Goal: Information Seeking & Learning: Check status

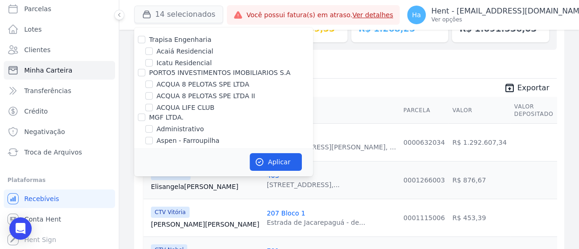
scroll to position [1065, 0]
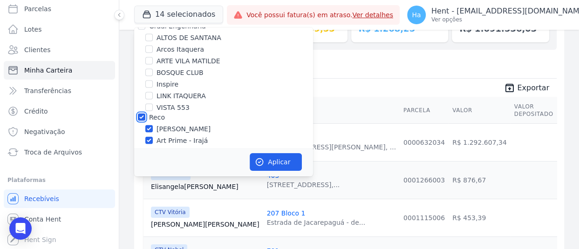
click at [144, 113] on input "Reco" at bounding box center [141, 116] width 7 height 7
checkbox input "false"
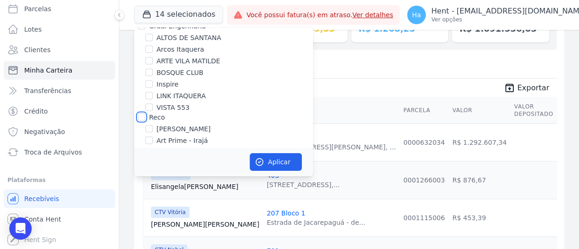
checkbox input "false"
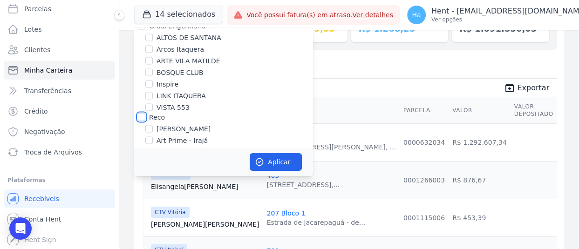
checkbox input "false"
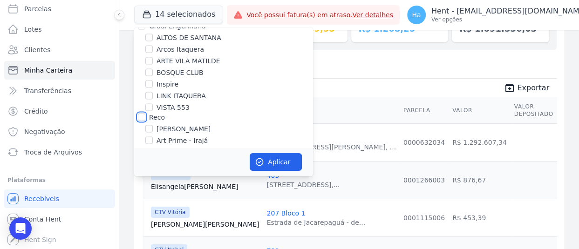
checkbox input "false"
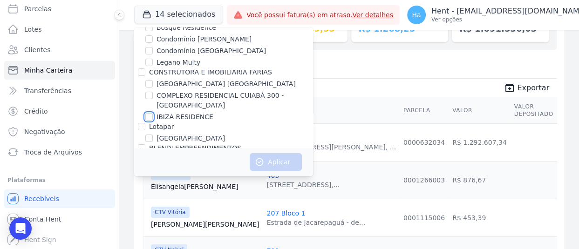
click at [149, 113] on input "IBIZA RESIDENCE" at bounding box center [148, 116] width 7 height 7
checkbox input "true"
click at [262, 151] on div "Aplicar" at bounding box center [223, 162] width 179 height 29
click at [268, 158] on button "Aplicar" at bounding box center [276, 162] width 52 height 18
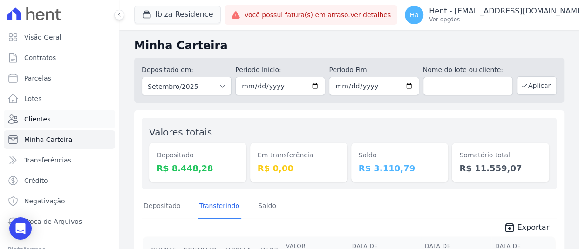
click at [46, 118] on span "Clientes" at bounding box center [37, 119] width 26 height 9
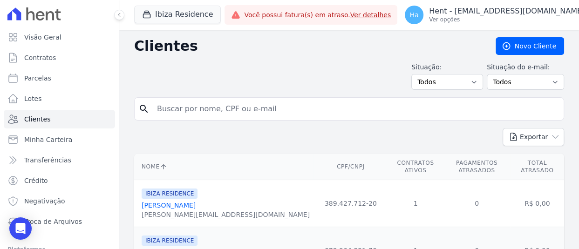
click at [42, 54] on span "Contratos" at bounding box center [40, 57] width 32 height 9
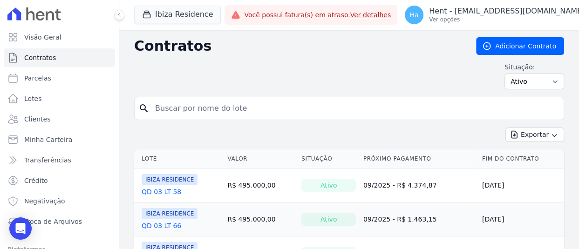
click at [172, 114] on input "search" at bounding box center [355, 108] width 411 height 19
type input "QD 3 LT 33"
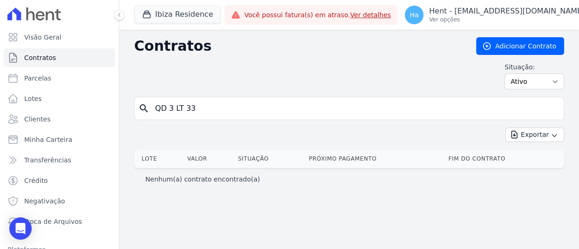
click at [188, 109] on input "QD 3 LT 33" at bounding box center [355, 108] width 411 height 19
type input "QD 3 LT 83"
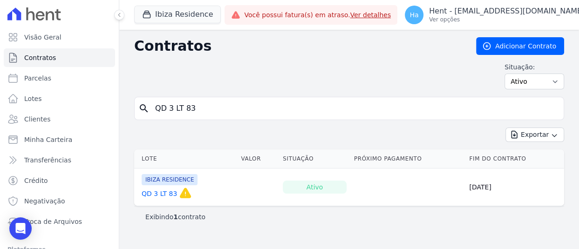
click at [167, 191] on link "QD 3 LT 83" at bounding box center [159, 193] width 35 height 9
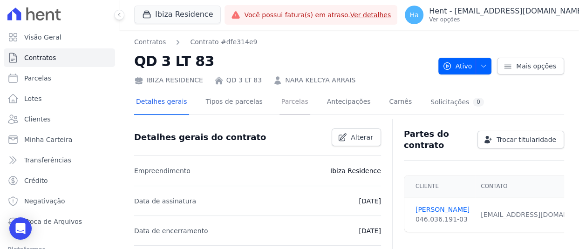
click at [280, 104] on link "Parcelas" at bounding box center [295, 102] width 31 height 25
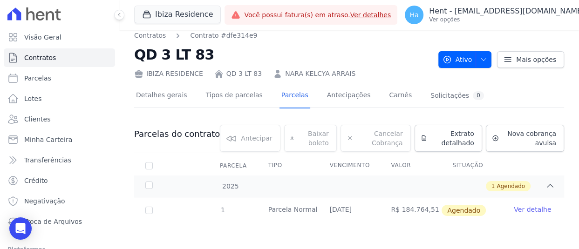
scroll to position [8, 0]
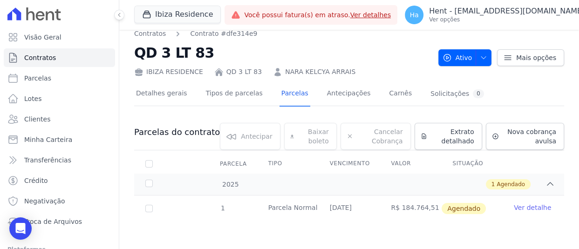
click at [522, 205] on link "Ver detalhe" at bounding box center [532, 207] width 37 height 9
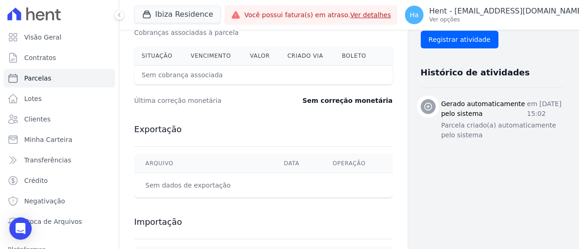
scroll to position [293, 0]
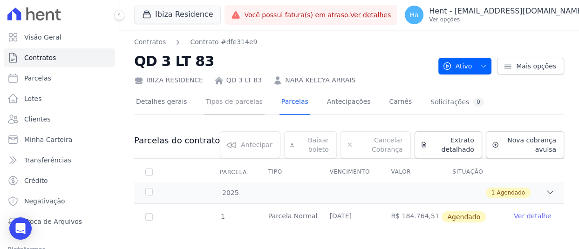
click at [212, 102] on link "Tipos de parcelas" at bounding box center [234, 102] width 61 height 25
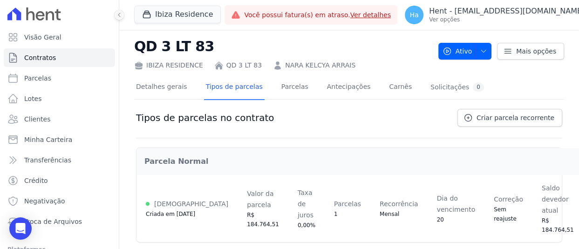
scroll to position [23, 0]
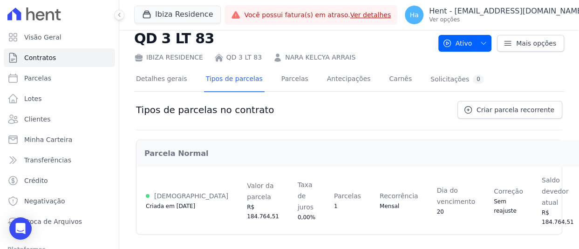
click at [150, 191] on div "[DEMOGRAPHIC_DATA]" at bounding box center [187, 196] width 83 height 11
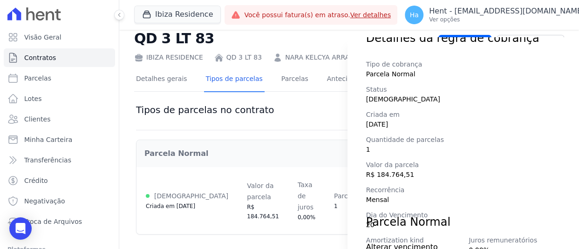
scroll to position [13, 0]
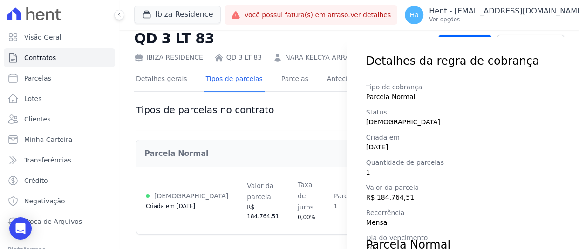
click at [291, 131] on div "Detalhes da regra de cobrança Tipo de cobrança Parcela Normal Status [DEMOGRAPH…" at bounding box center [289, 124] width 579 height 249
drag, startPoint x: 281, startPoint y: 80, endPoint x: 211, endPoint y: 115, distance: 78.4
click at [211, 115] on div "Detalhes da regra de cobrança Tipo de cobrança Parcela Normal Status [DEMOGRAPH…" at bounding box center [289, 124] width 579 height 249
click at [230, 138] on div "Detalhes da regra de cobrança Tipo de cobrança Parcela Normal Status [DEMOGRAPH…" at bounding box center [289, 124] width 579 height 249
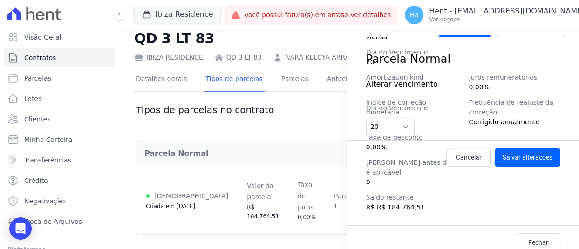
scroll to position [199, 0]
click at [447, 153] on link "Cancelar" at bounding box center [469, 157] width 45 height 19
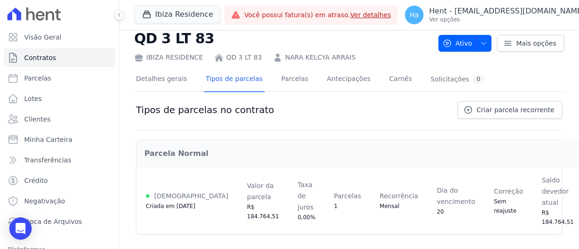
click at [300, 87] on div "Detalhes gerais Tipos de parcelas [GEOGRAPHIC_DATA] Antecipações Carnês Solicit…" at bounding box center [310, 80] width 352 height 25
click at [266, 81] on div "Detalhes gerais Tipos de parcelas [GEOGRAPHIC_DATA] Antecipações Carnês Solicit…" at bounding box center [310, 80] width 352 height 25
click at [280, 81] on link "Parcelas" at bounding box center [295, 80] width 31 height 25
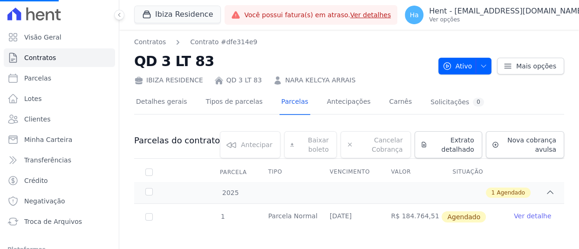
scroll to position [7, 0]
click at [522, 215] on link "Ver detalhe" at bounding box center [532, 216] width 37 height 9
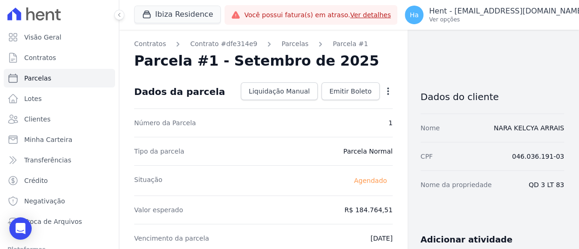
drag, startPoint x: 538, startPoint y: 183, endPoint x: 570, endPoint y: 184, distance: 31.7
drag, startPoint x: 522, startPoint y: 183, endPoint x: 564, endPoint y: 186, distance: 42.1
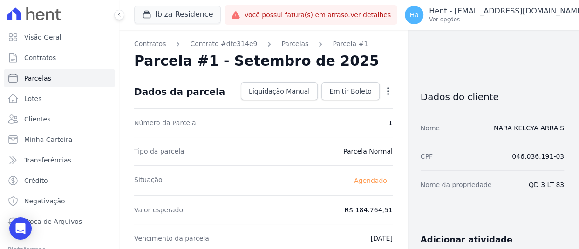
copy dd "QD 3 LT 83"
click at [160, 14] on button "Ibiza Residence" at bounding box center [177, 15] width 87 height 18
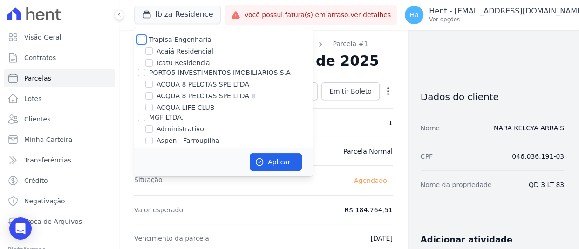
click at [140, 39] on input "Trapisa Engenharia" at bounding box center [141, 39] width 7 height 7
checkbox input "true"
click at [288, 167] on button "Aplicar" at bounding box center [276, 162] width 52 height 18
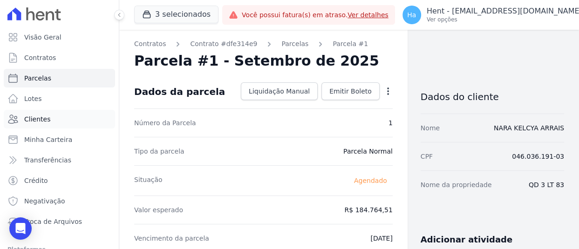
click at [37, 124] on link "Clientes" at bounding box center [59, 119] width 111 height 19
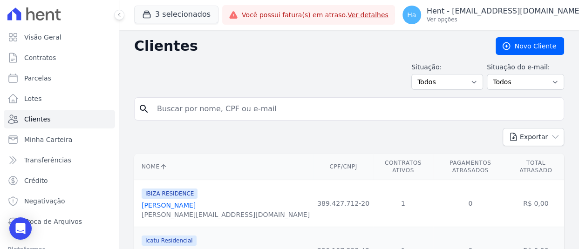
click at [243, 103] on input "search" at bounding box center [355, 109] width 409 height 19
paste input "[PERSON_NAME]"
type input "[PERSON_NAME]"
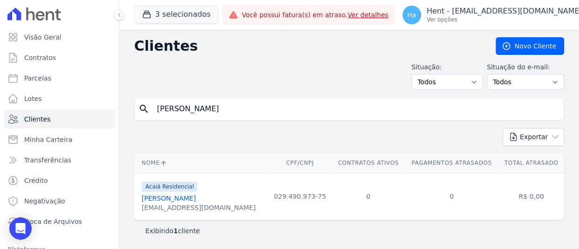
click at [196, 197] on link "[PERSON_NAME]" at bounding box center [169, 198] width 54 height 7
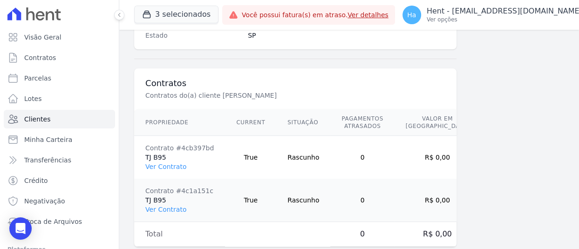
scroll to position [671, 0]
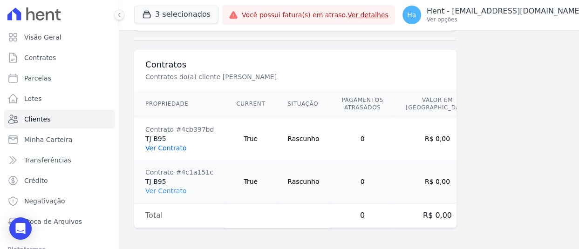
click at [182, 144] on link "Ver Contrato" at bounding box center [165, 147] width 41 height 7
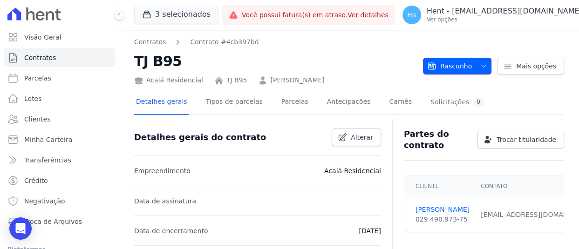
click at [480, 65] on icon "button" at bounding box center [483, 65] width 7 height 7
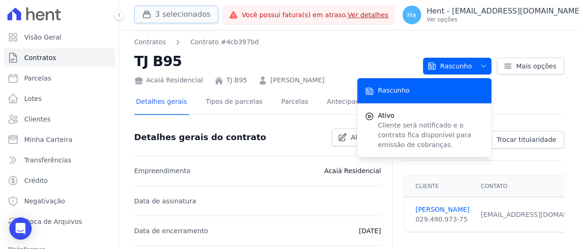
click at [190, 13] on button "3 selecionados" at bounding box center [176, 15] width 84 height 18
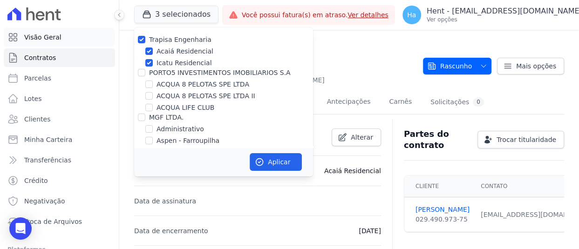
click at [55, 34] on span "Visão Geral" at bounding box center [42, 37] width 37 height 9
click at [54, 33] on span "Visão Geral" at bounding box center [42, 37] width 37 height 9
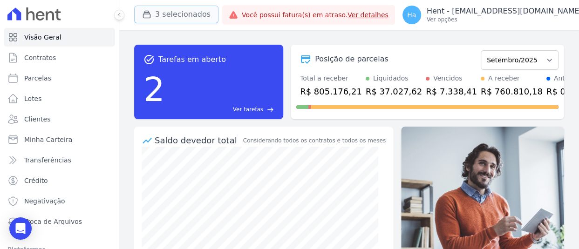
click at [177, 8] on button "3 selecionados" at bounding box center [176, 15] width 84 height 18
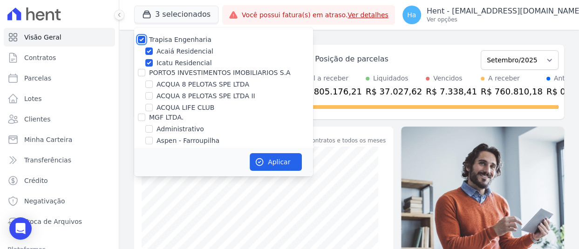
click at [142, 37] on input "Trapisa Engenharia" at bounding box center [141, 39] width 7 height 7
checkbox input "false"
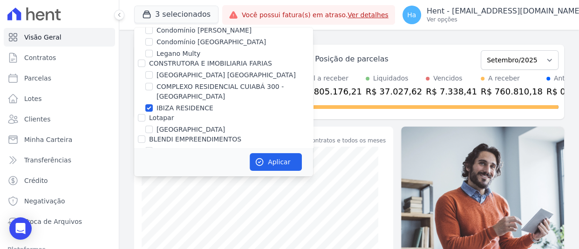
scroll to position [1944, 0]
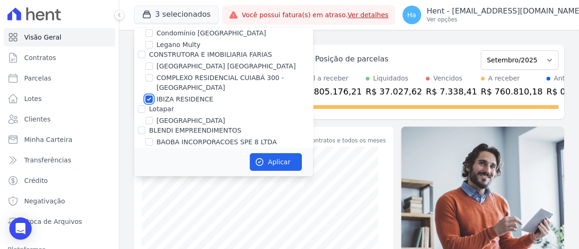
click at [149, 96] on input "IBIZA RESIDENCE" at bounding box center [148, 99] width 7 height 7
checkbox input "false"
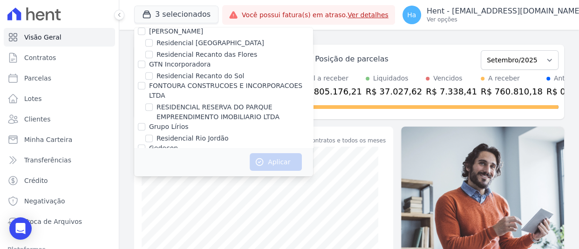
click at [142, 220] on input "RDR Engenharia" at bounding box center [141, 223] width 7 height 7
checkbox input "true"
click at [275, 160] on button "Aplicar" at bounding box center [276, 162] width 52 height 18
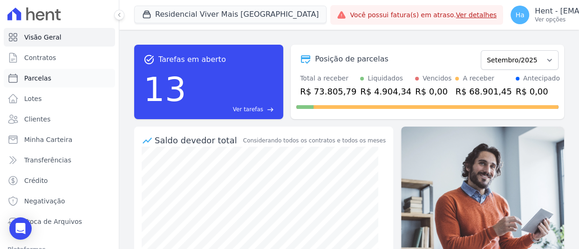
click at [42, 79] on span "Parcelas" at bounding box center [37, 78] width 27 height 9
select select
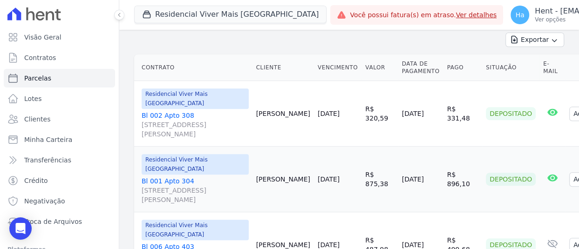
scroll to position [233, 0]
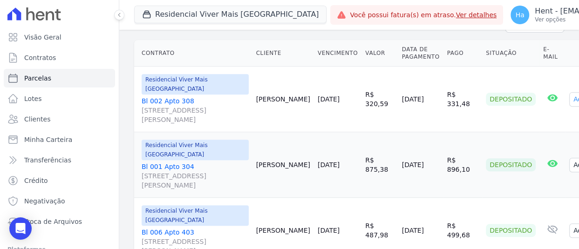
click at [570, 107] on button "Ações" at bounding box center [588, 99] width 37 height 14
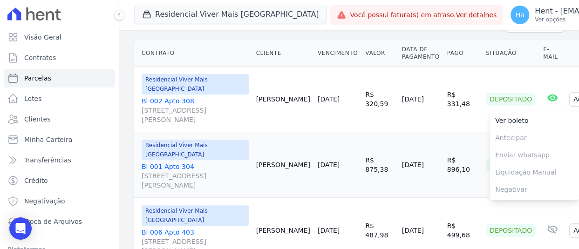
scroll to position [140, 0]
